Goal: Information Seeking & Learning: Learn about a topic

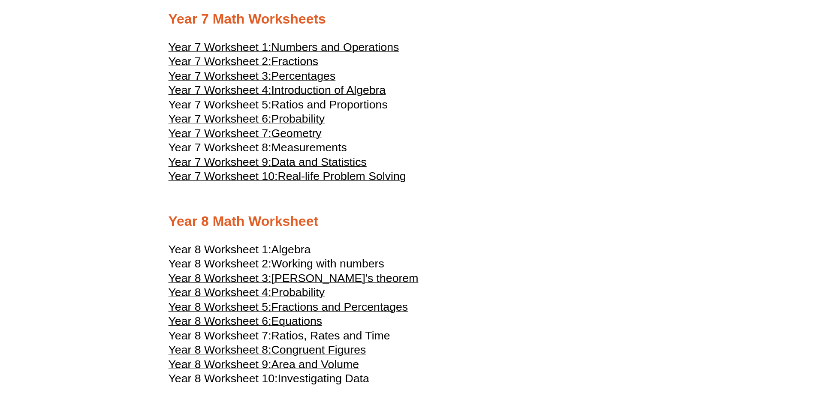
scroll to position [2187, 0]
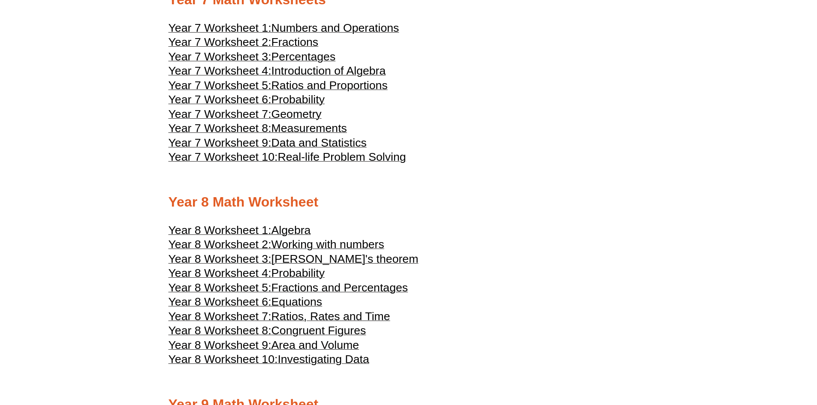
click at [284, 228] on span "Algebra" at bounding box center [290, 230] width 39 height 13
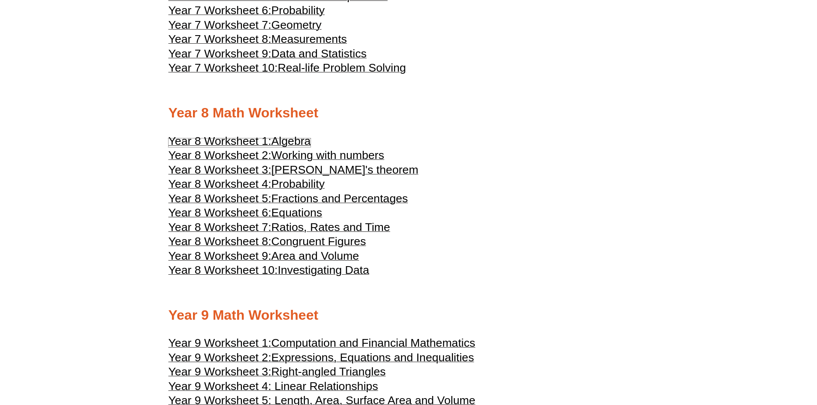
scroll to position [2316, 0]
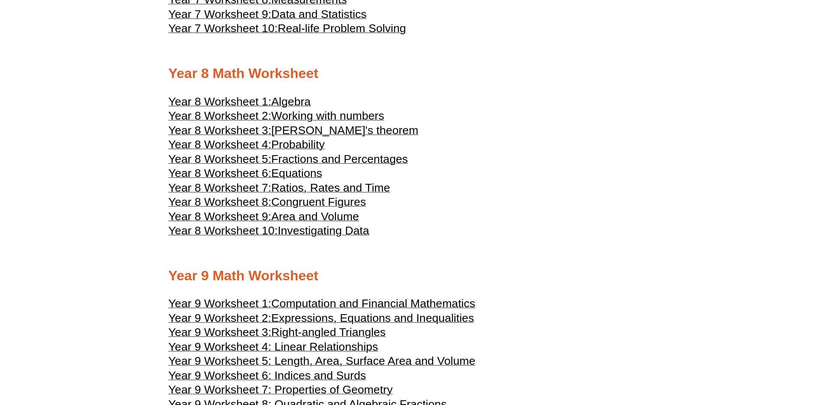
click at [328, 227] on span "Investigating Data" at bounding box center [322, 230] width 91 height 13
click at [293, 97] on span "Algebra" at bounding box center [290, 101] width 39 height 13
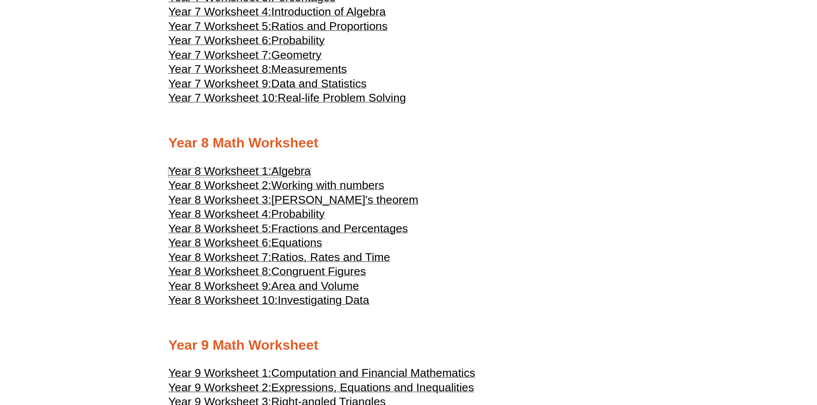
scroll to position [2187, 0]
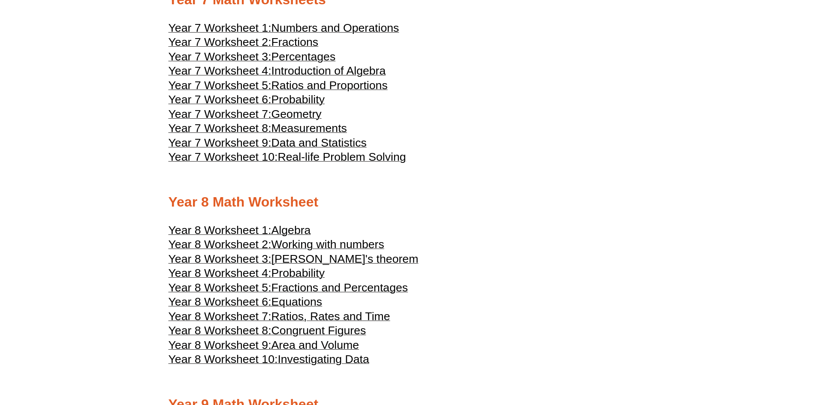
click at [340, 29] on span "Numbers and Operations" at bounding box center [335, 27] width 128 height 13
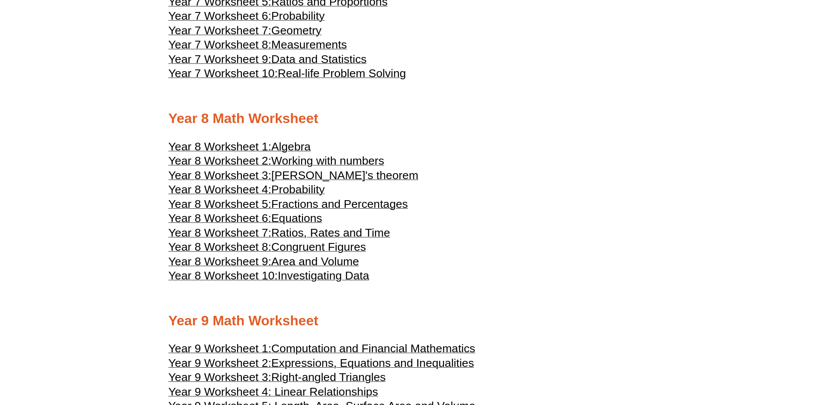
scroll to position [2273, 0]
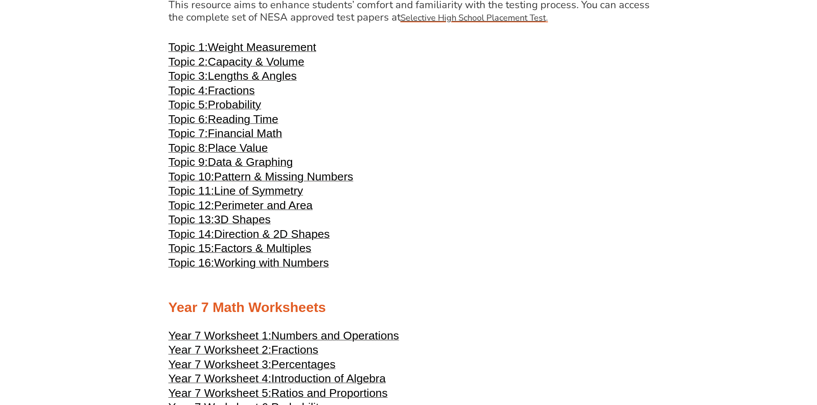
scroll to position [1973, 0]
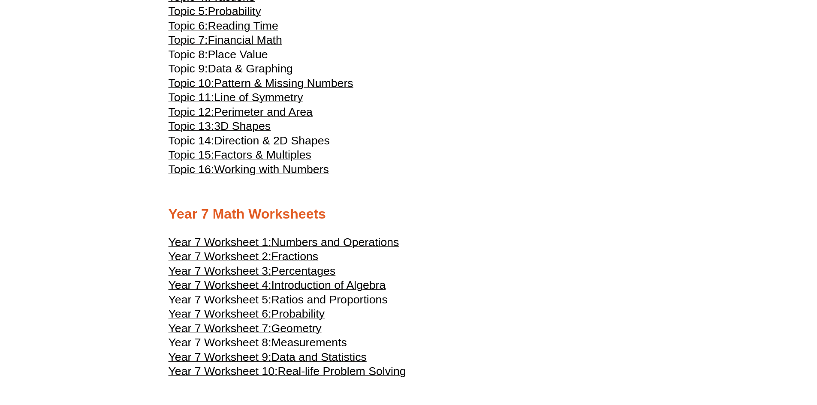
click at [334, 288] on span "Introduction of Algebra" at bounding box center [328, 285] width 115 height 13
